Goal: Transaction & Acquisition: Obtain resource

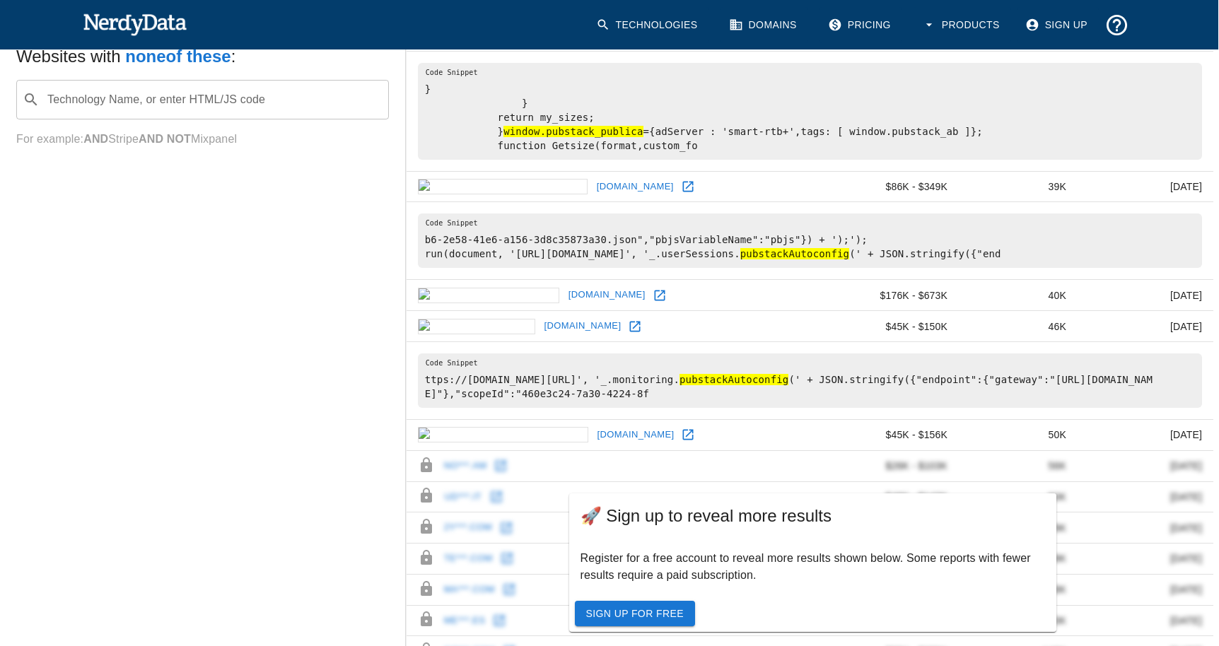
scroll to position [688, 1]
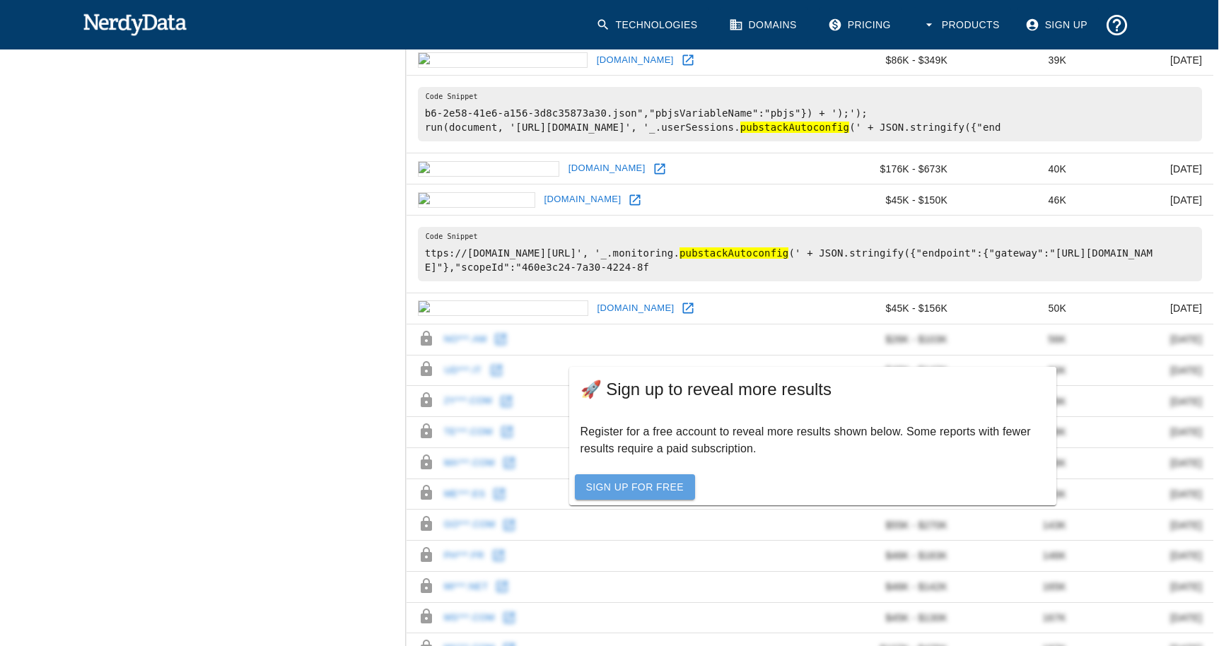
click at [629, 491] on link "Sign Up For Free" at bounding box center [635, 487] width 120 height 26
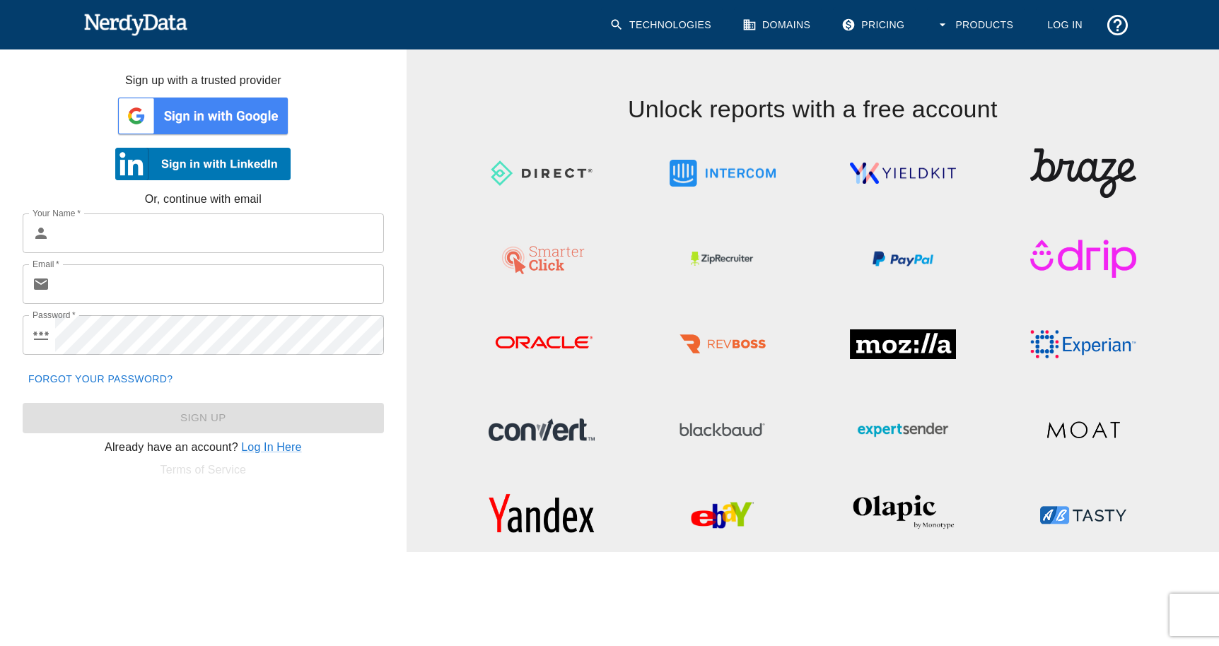
click at [186, 117] on img at bounding box center [202, 116] width 175 height 42
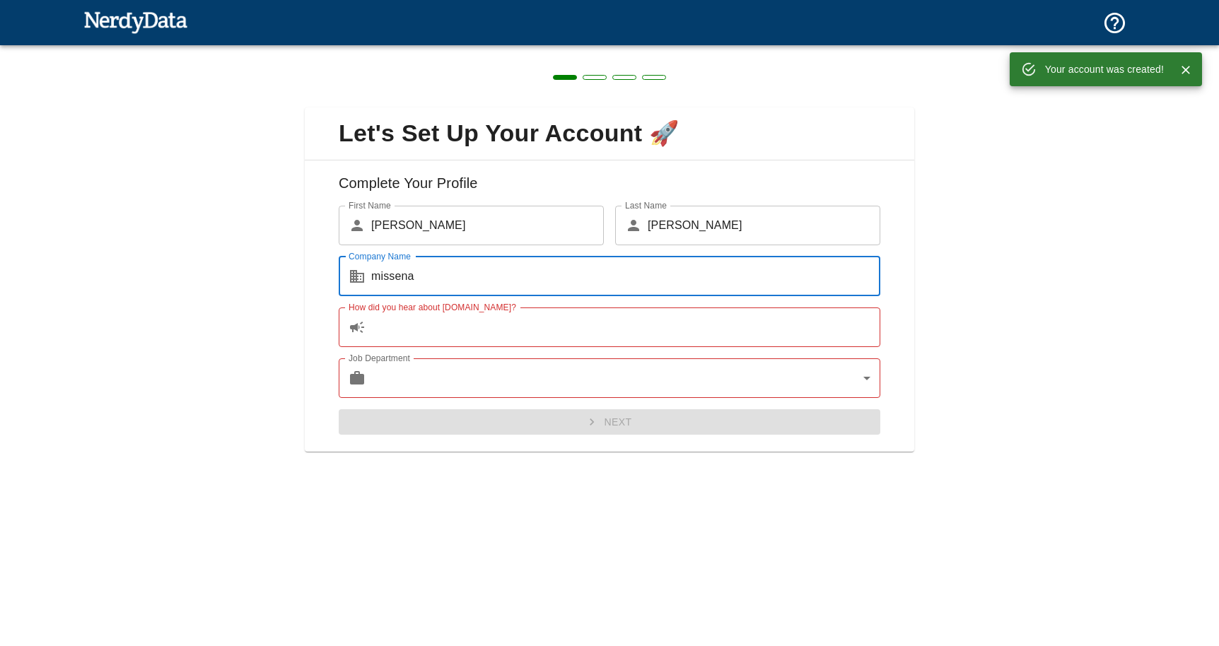
type input "missena"
click at [484, 329] on input "How did you hear about NerdyData.com?" at bounding box center [625, 328] width 509 height 40
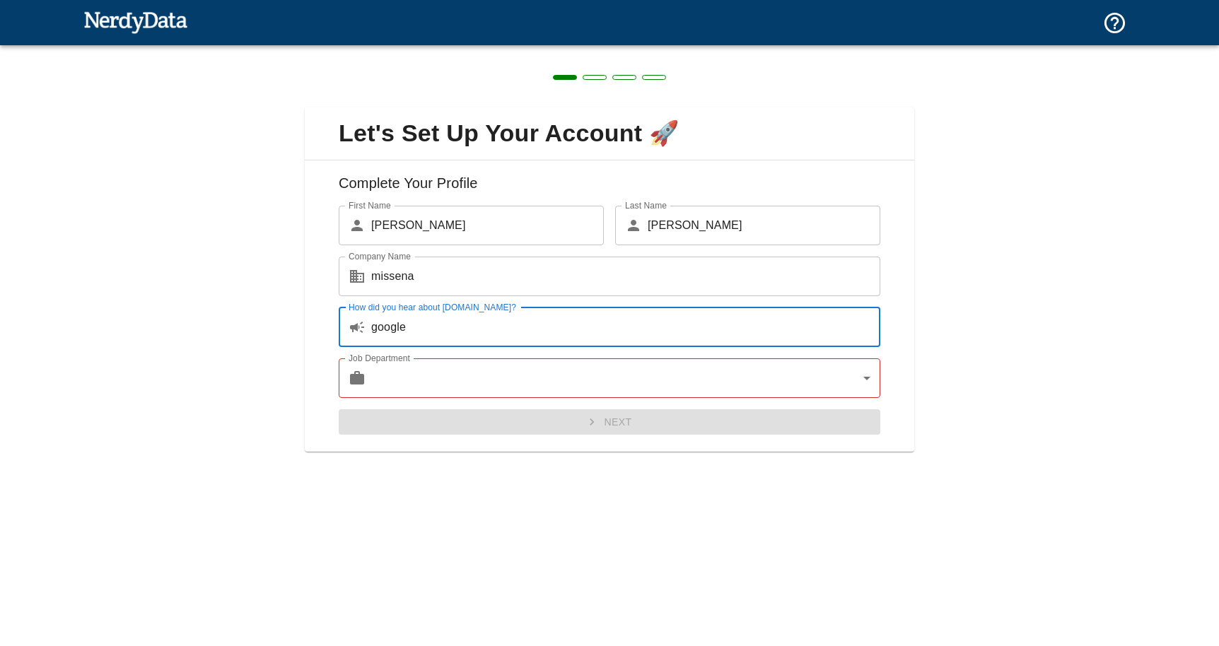
type input "google"
click at [492, 49] on body "Technologies Domains Pricing Products Create a Report Create a list of websites…" at bounding box center [609, 24] width 1219 height 49
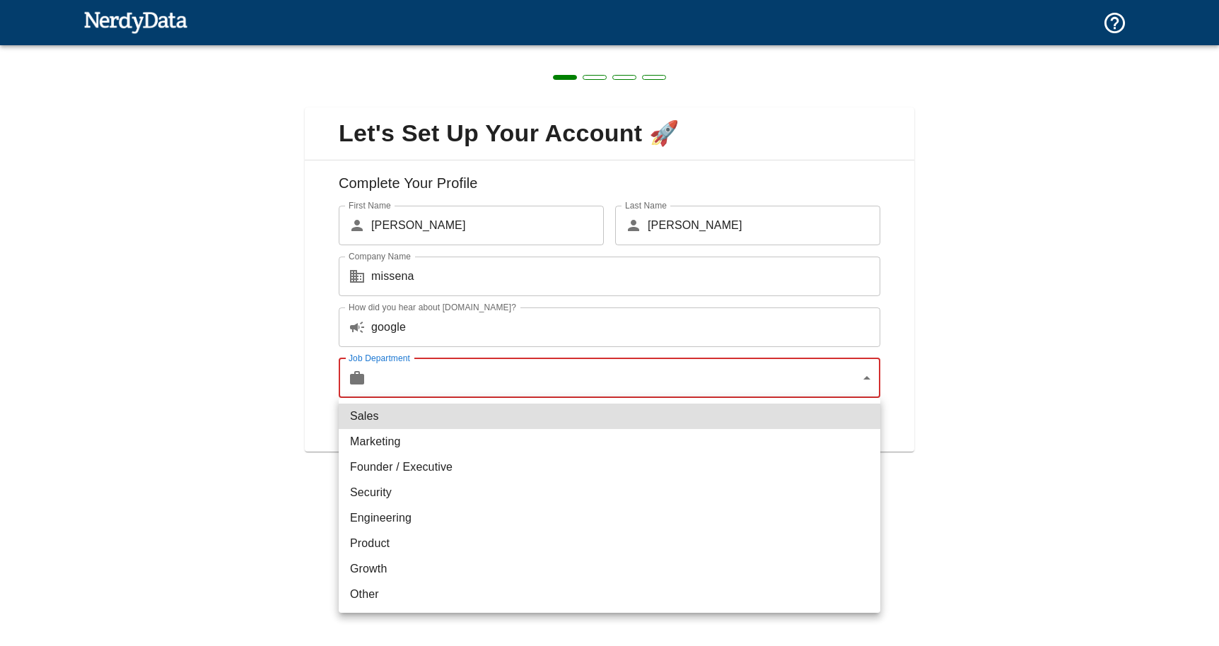
click at [443, 559] on li "Growth" at bounding box center [610, 568] width 542 height 25
type input "growth"
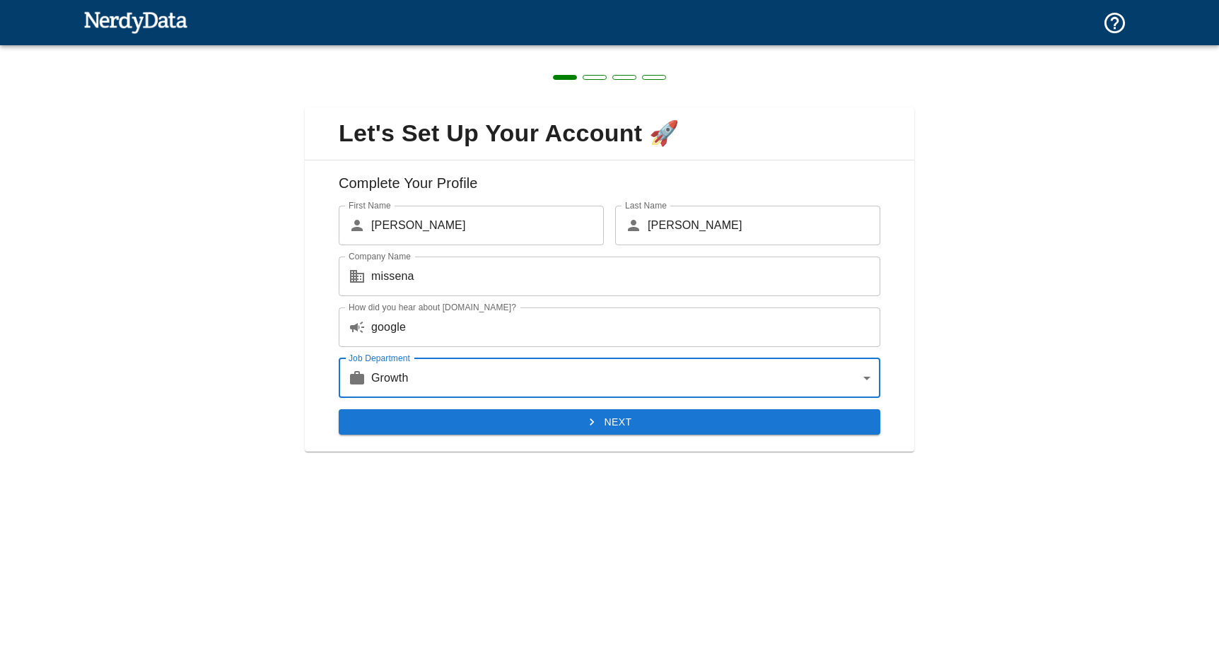
click at [569, 430] on button "Next" at bounding box center [610, 422] width 542 height 26
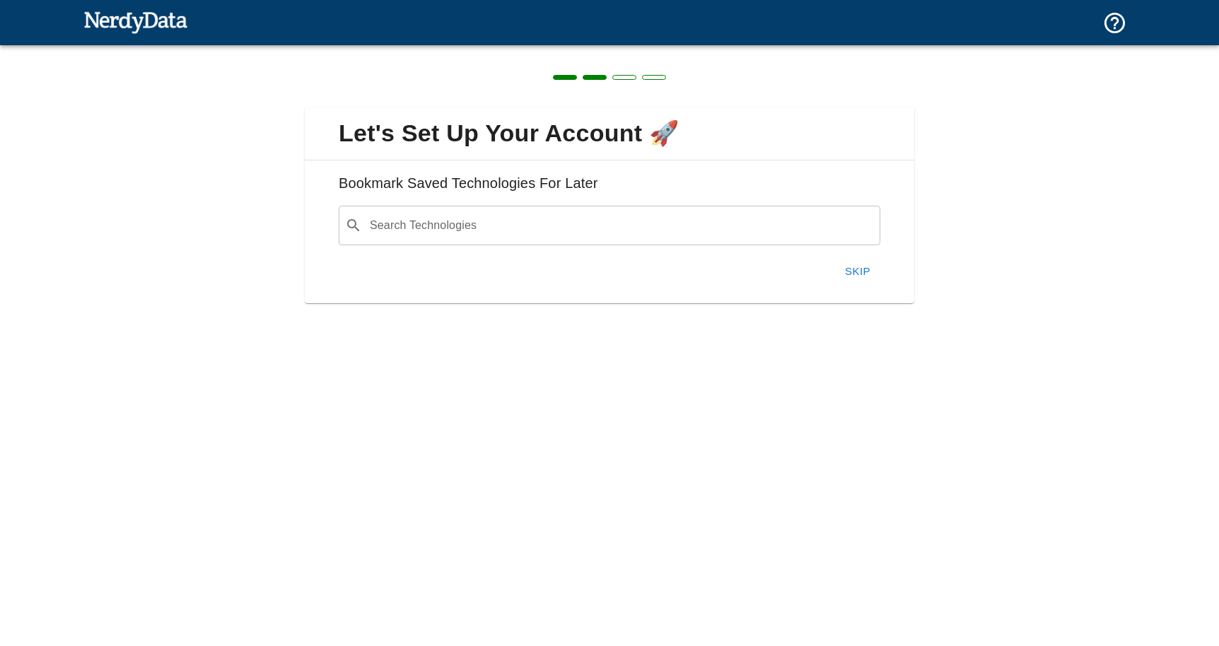
click at [856, 271] on button "Skip" at bounding box center [857, 272] width 45 height 30
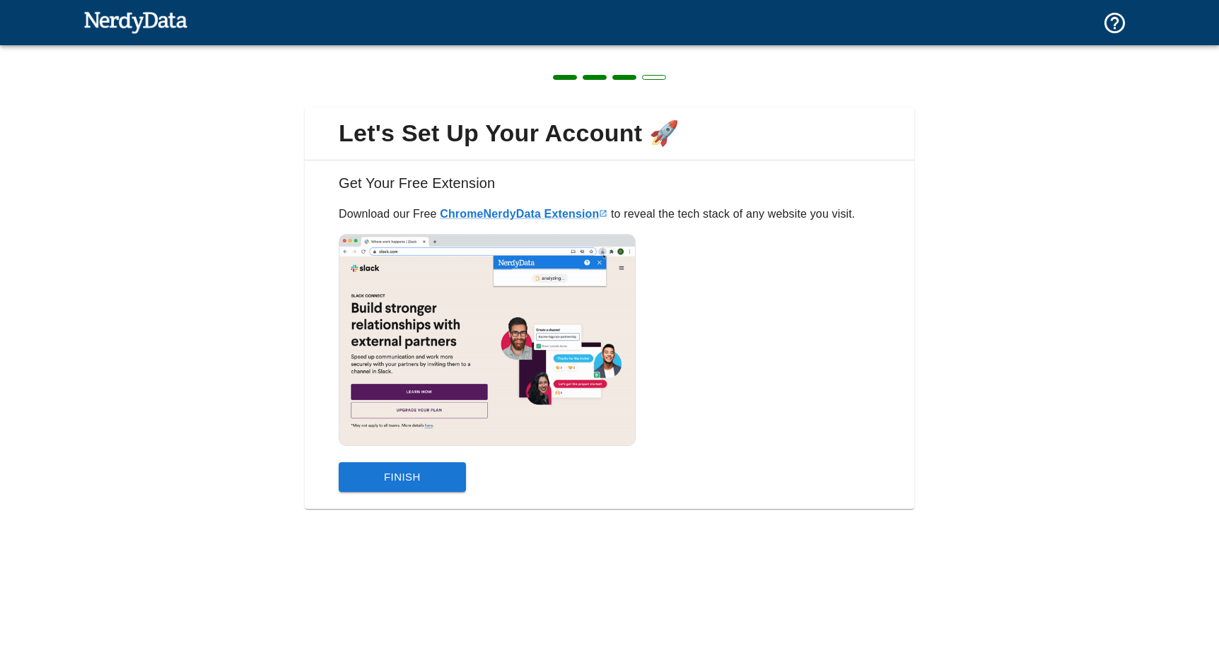
click at [423, 484] on button "Finish" at bounding box center [402, 477] width 127 height 30
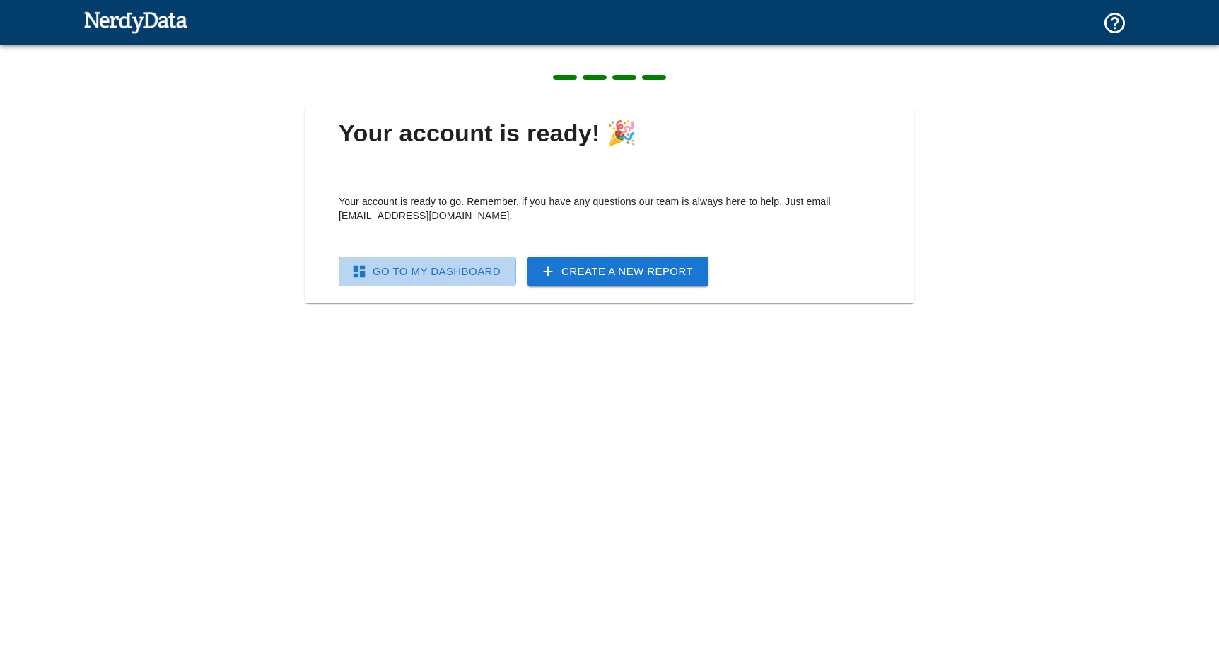
click at [469, 282] on link "Go To My Dashboard" at bounding box center [427, 272] width 177 height 30
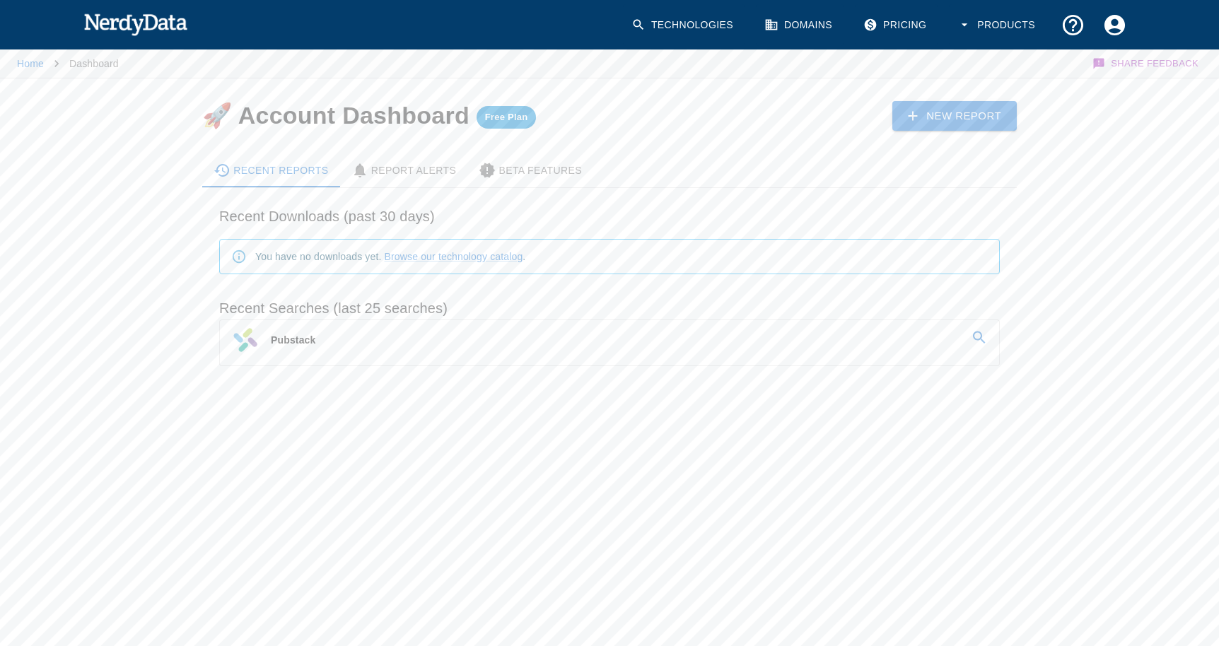
click at [414, 346] on link "Pubstack" at bounding box center [609, 340] width 779 height 40
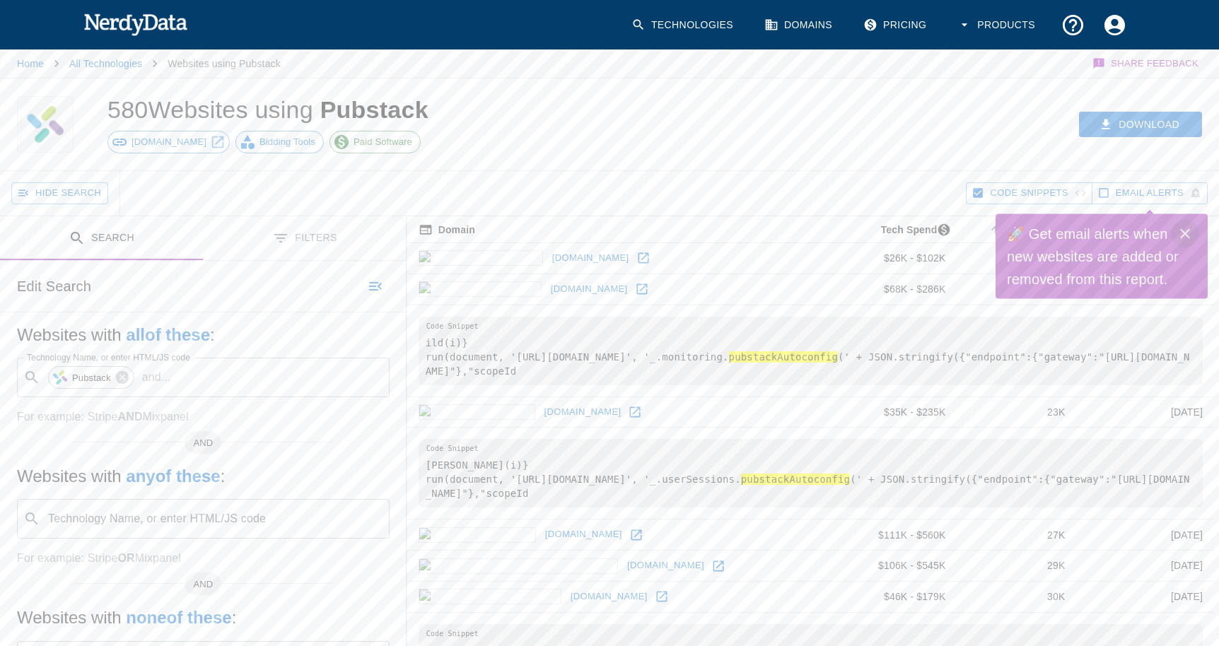
click at [1184, 233] on icon "Close" at bounding box center [1185, 234] width 10 height 10
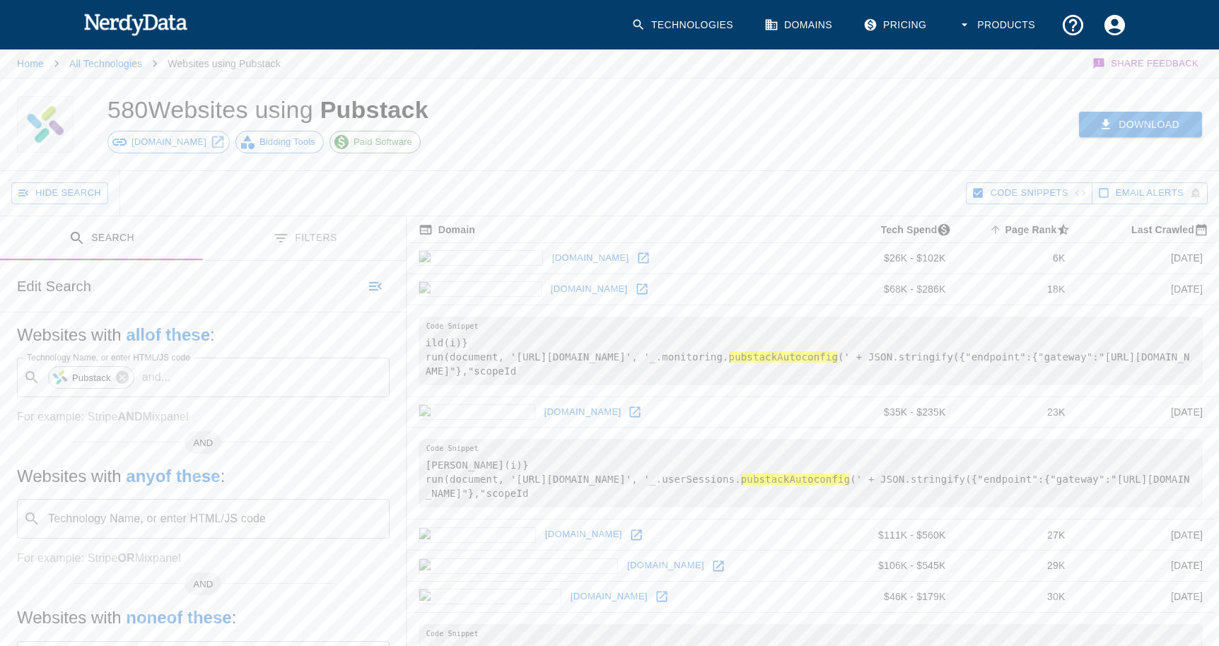
click at [1102, 123] on icon "button" at bounding box center [1106, 124] width 8 height 10
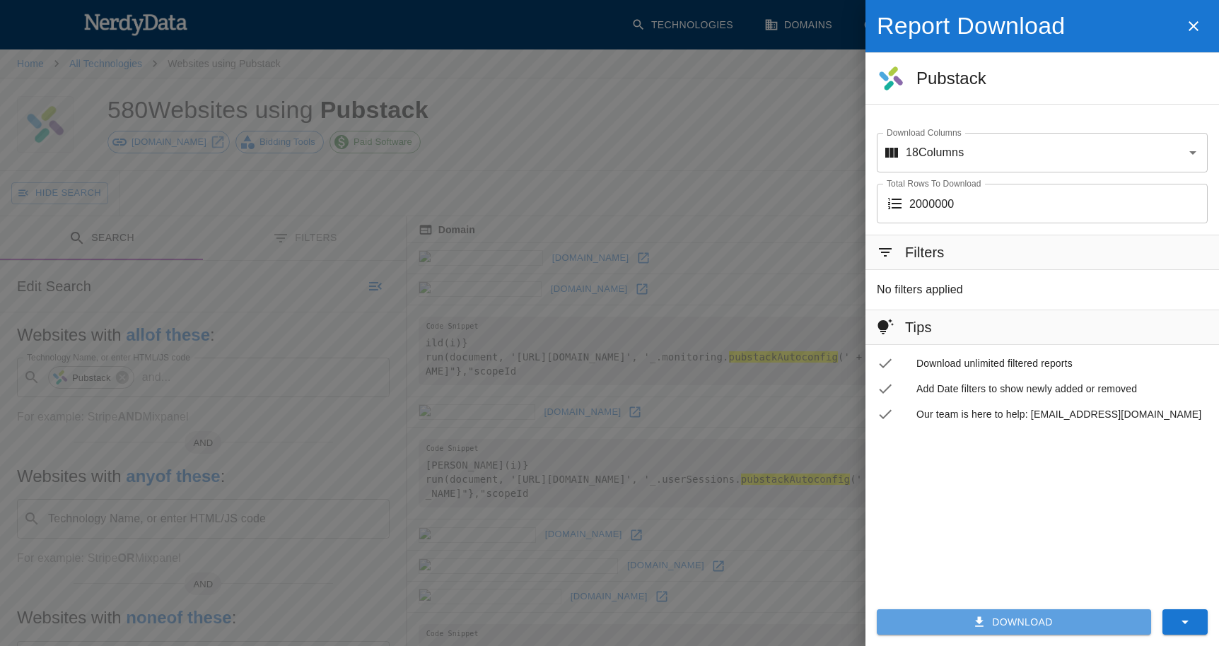
click at [986, 612] on button "Download" at bounding box center [1014, 622] width 274 height 26
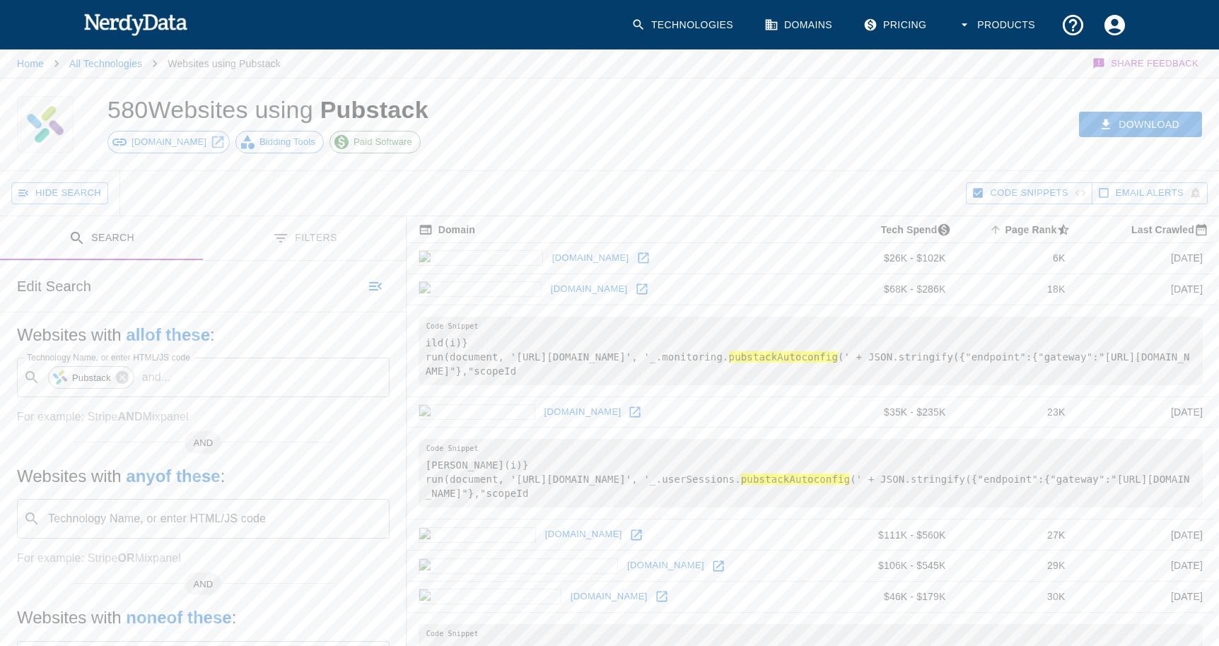
click at [398, 189] on div "Hide Search" at bounding box center [488, 193] width 955 height 45
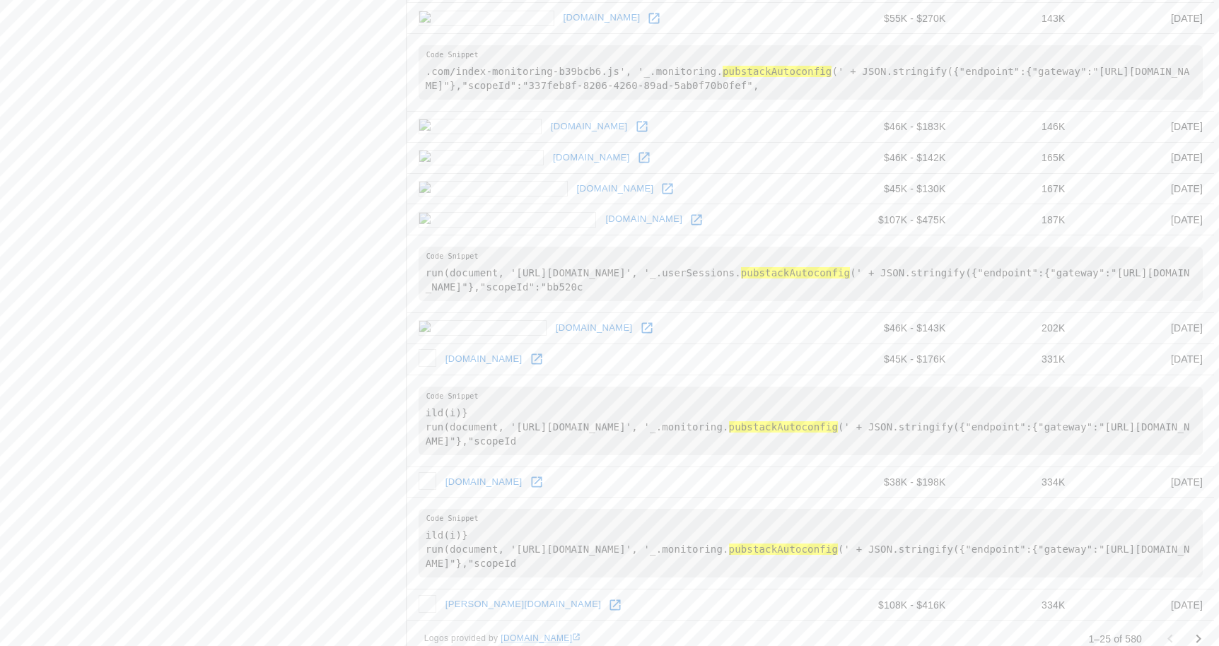
scroll to position [1232, 0]
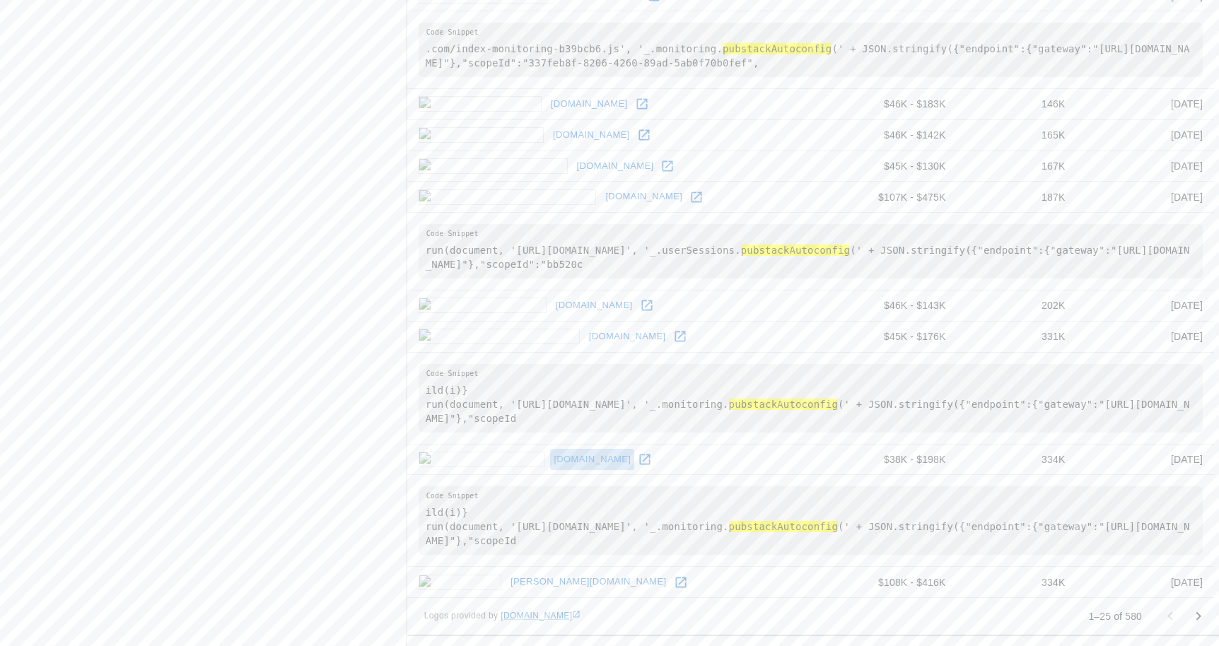
click at [550, 457] on link "viepratique.fr" at bounding box center [592, 460] width 84 height 22
click at [552, 302] on link "avec-plaisir.fr" at bounding box center [594, 306] width 84 height 22
